Goal: Information Seeking & Learning: Check status

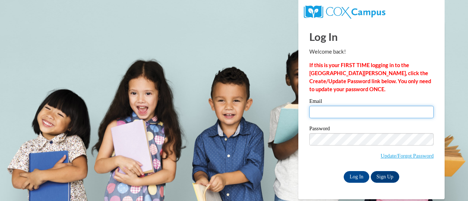
click at [341, 110] on input "Email" at bounding box center [371, 112] width 124 height 12
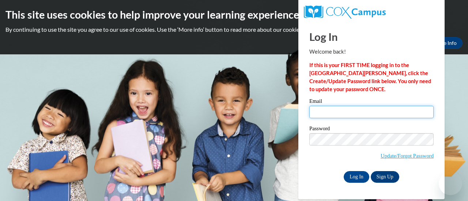
type input "nelsonb@fortschools.org"
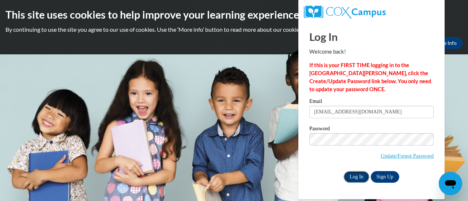
click at [362, 173] on input "Log In" at bounding box center [357, 177] width 26 height 12
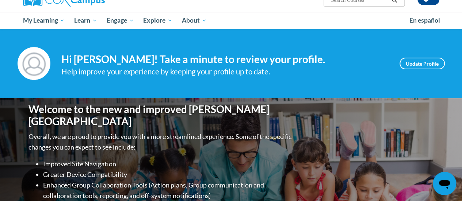
scroll to position [37, 0]
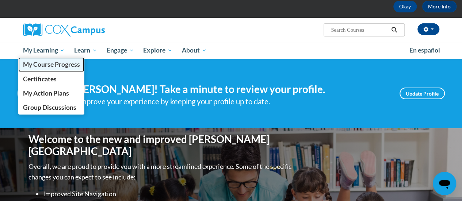
click at [45, 68] on span "My Course Progress" at bounding box center [51, 65] width 57 height 8
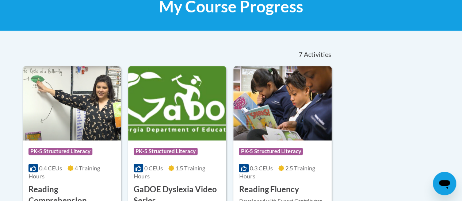
scroll to position [110, 0]
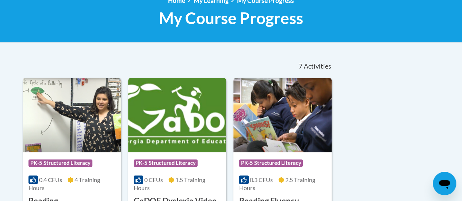
click at [77, 114] on img at bounding box center [72, 115] width 98 height 75
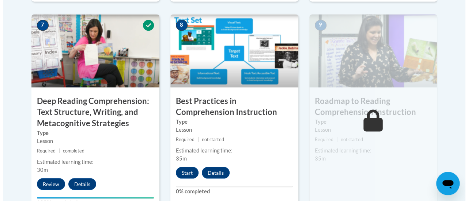
scroll to position [658, 0]
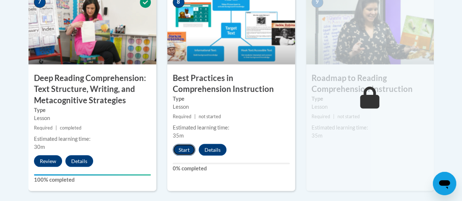
click at [181, 149] on button "Start" at bounding box center [184, 150] width 23 height 12
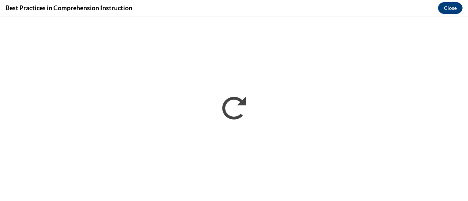
scroll to position [0, 0]
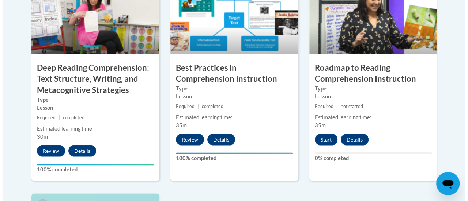
scroll to position [658, 0]
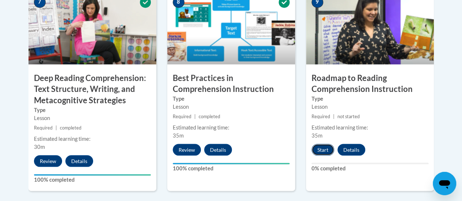
click at [317, 152] on button "Start" at bounding box center [323, 150] width 23 height 12
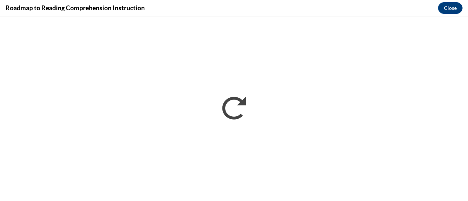
scroll to position [0, 0]
